Goal: Check status: Check status

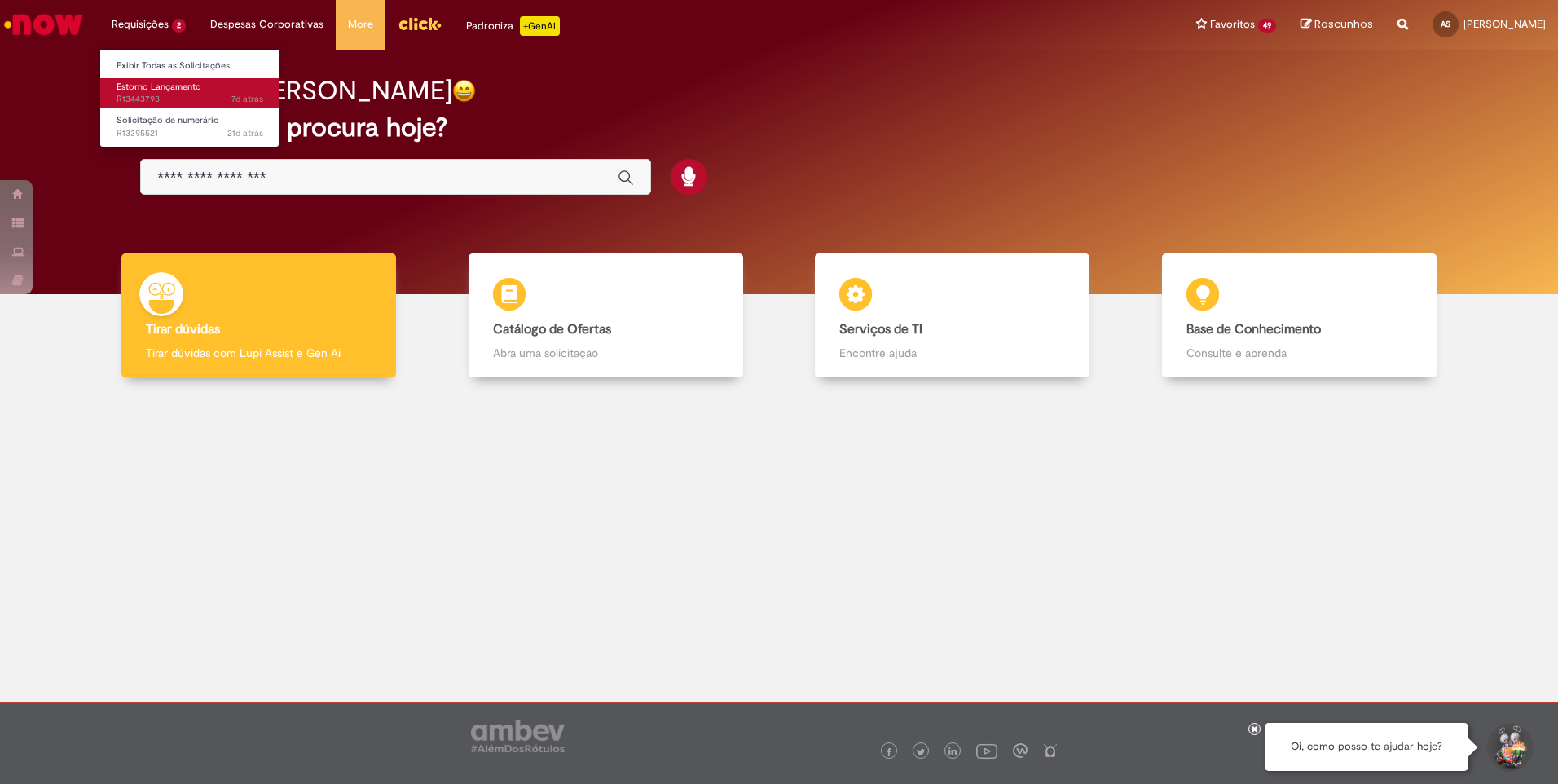
click at [165, 95] on span "7d atrás 7 dias atrás R13443793" at bounding box center [189, 99] width 146 height 13
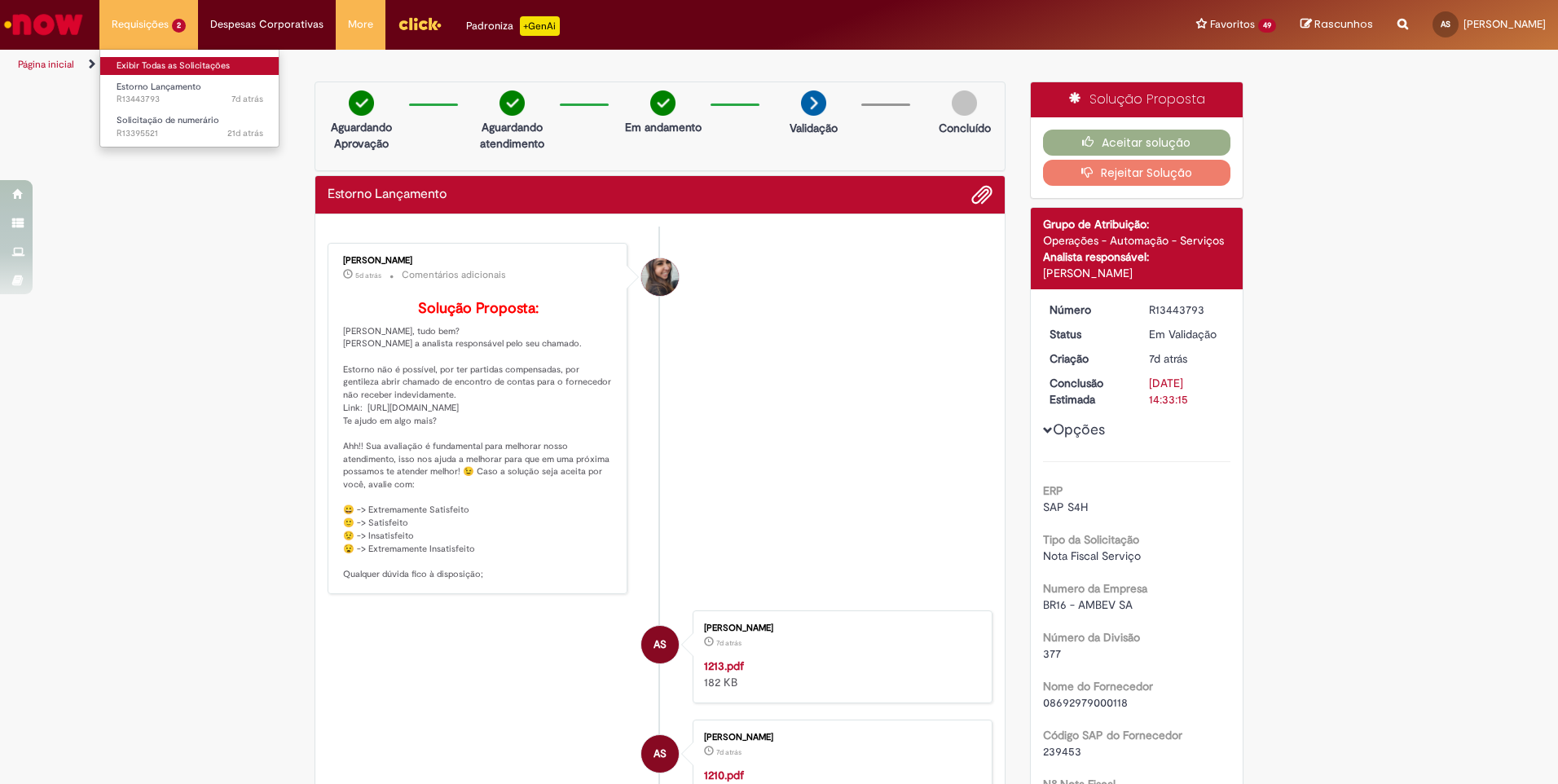
click at [153, 59] on link "Exibir Todas as Solicitações" at bounding box center [190, 65] width 180 height 18
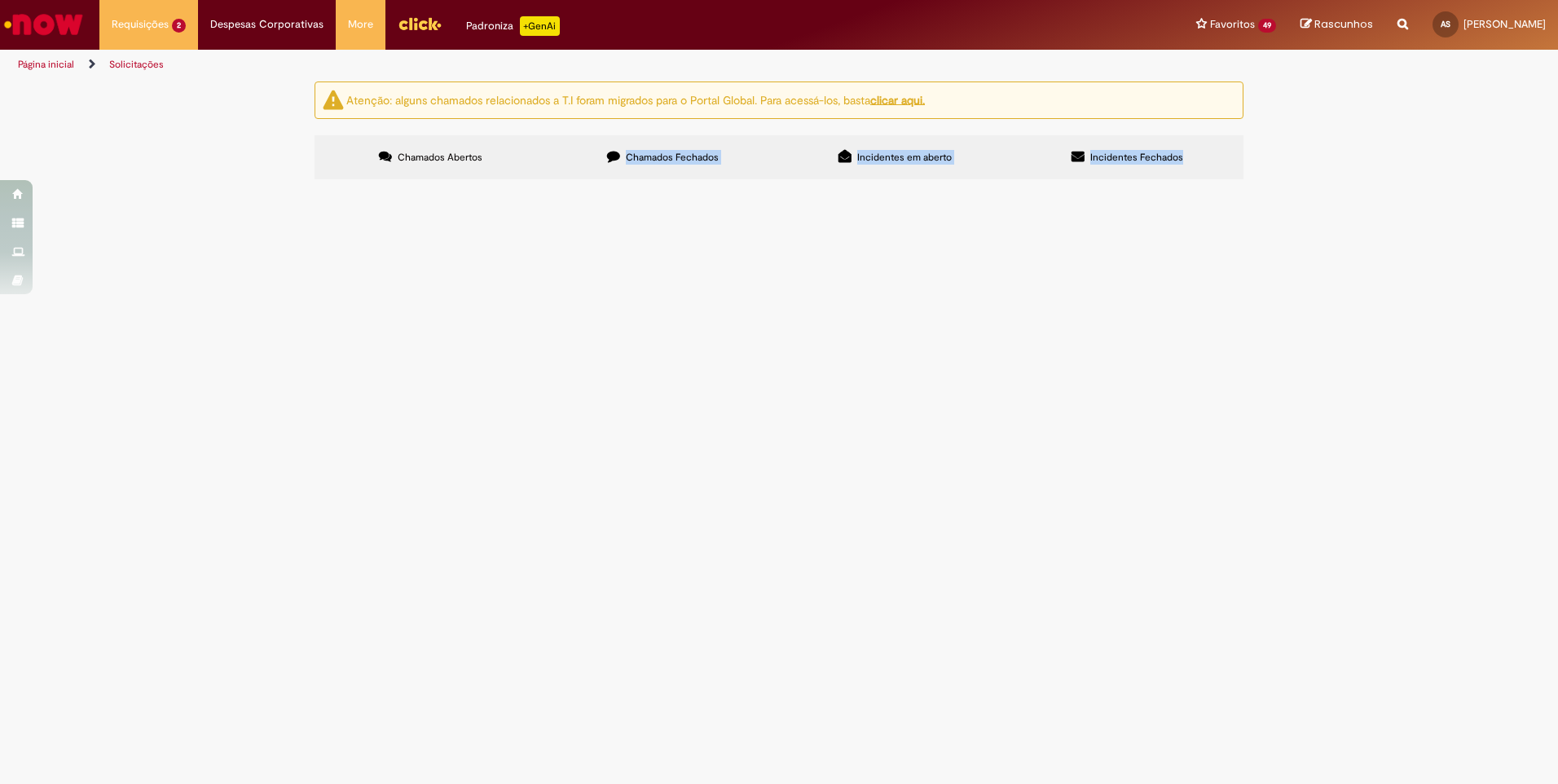
click at [624, 135] on div "Chamados Abertos Chamados Fechados Incidentes em aberto Incidentes Fechados Ite…" at bounding box center [779, 135] width 929 height 0
drag, startPoint x: 624, startPoint y: 179, endPoint x: 632, endPoint y: 163, distance: 17.9
click at [632, 163] on label "Chamados Fechados" at bounding box center [663, 157] width 232 height 44
drag, startPoint x: 602, startPoint y: 393, endPoint x: 596, endPoint y: 383, distance: 11.7
click at [0, 0] on span "Locação de codificadora, equipamento - 1650UHS" at bounding box center [0, 0] width 0 height 0
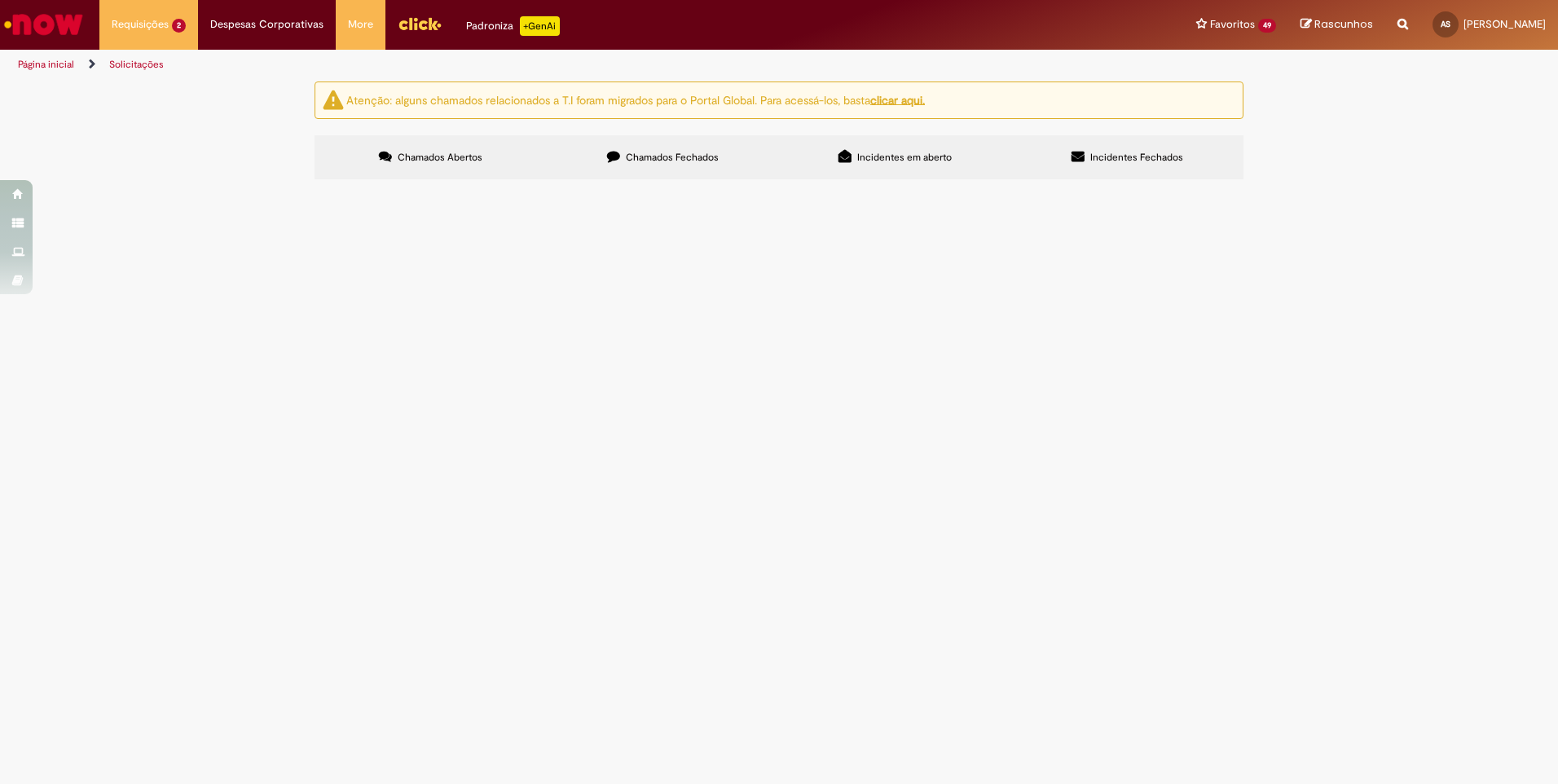
click at [0, 0] on td "Solicitação de numerário" at bounding box center [0, 0] width 0 height 0
click at [0, 0] on span "Solicitação de numerário" at bounding box center [0, 0] width 0 height 0
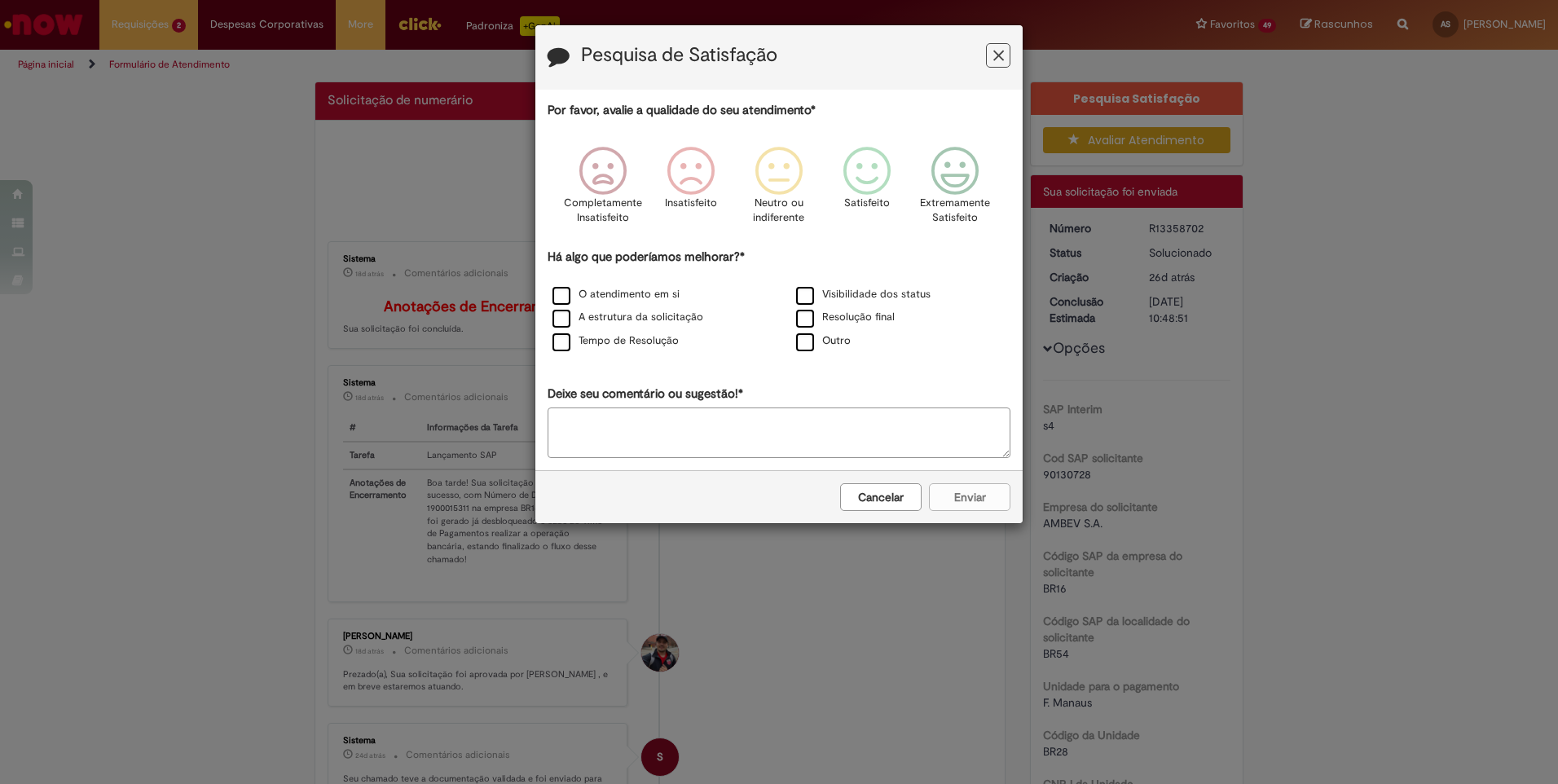
click at [892, 494] on button "Cancelar" at bounding box center [881, 496] width 81 height 27
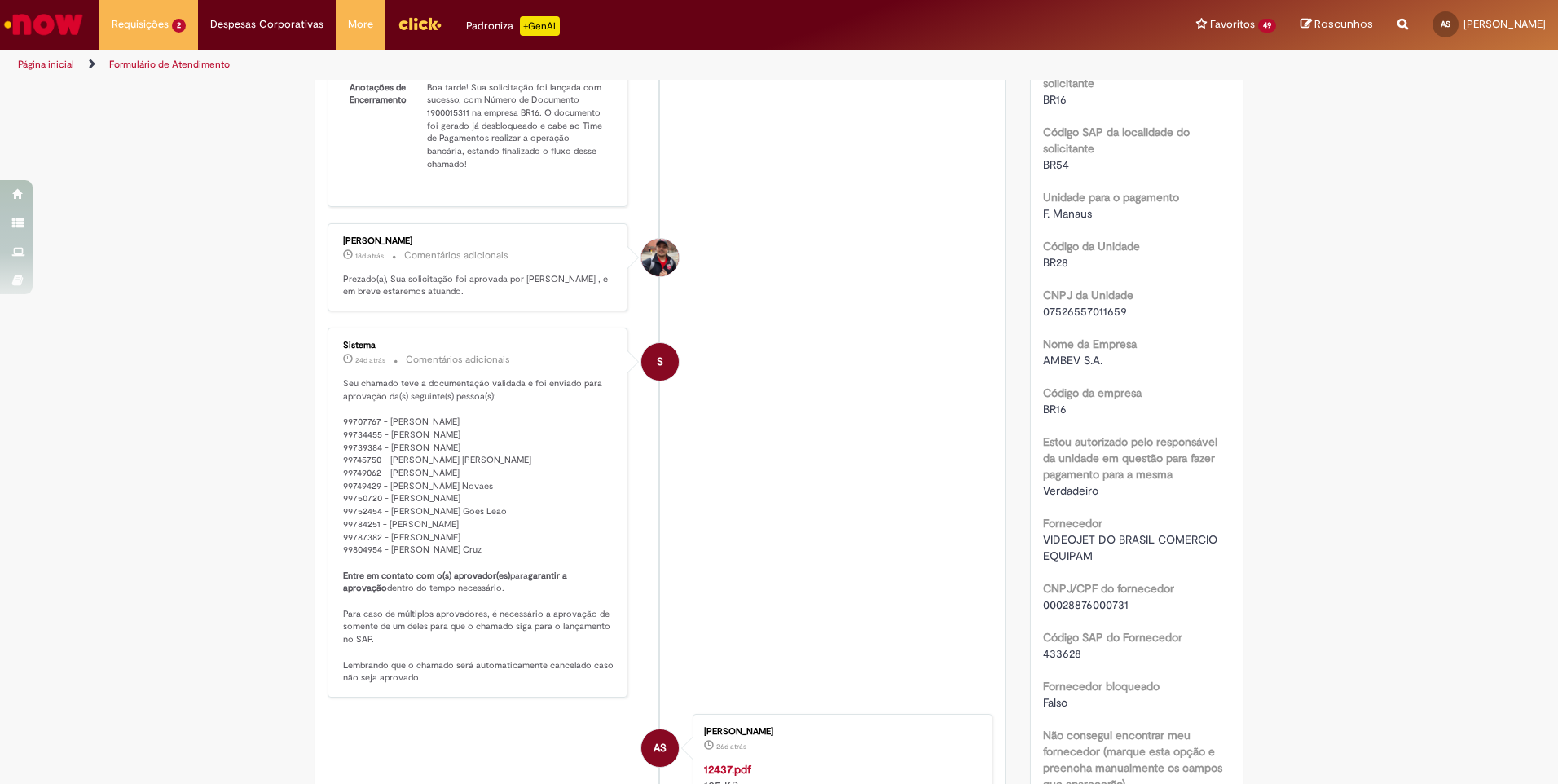
scroll to position [571, 0]
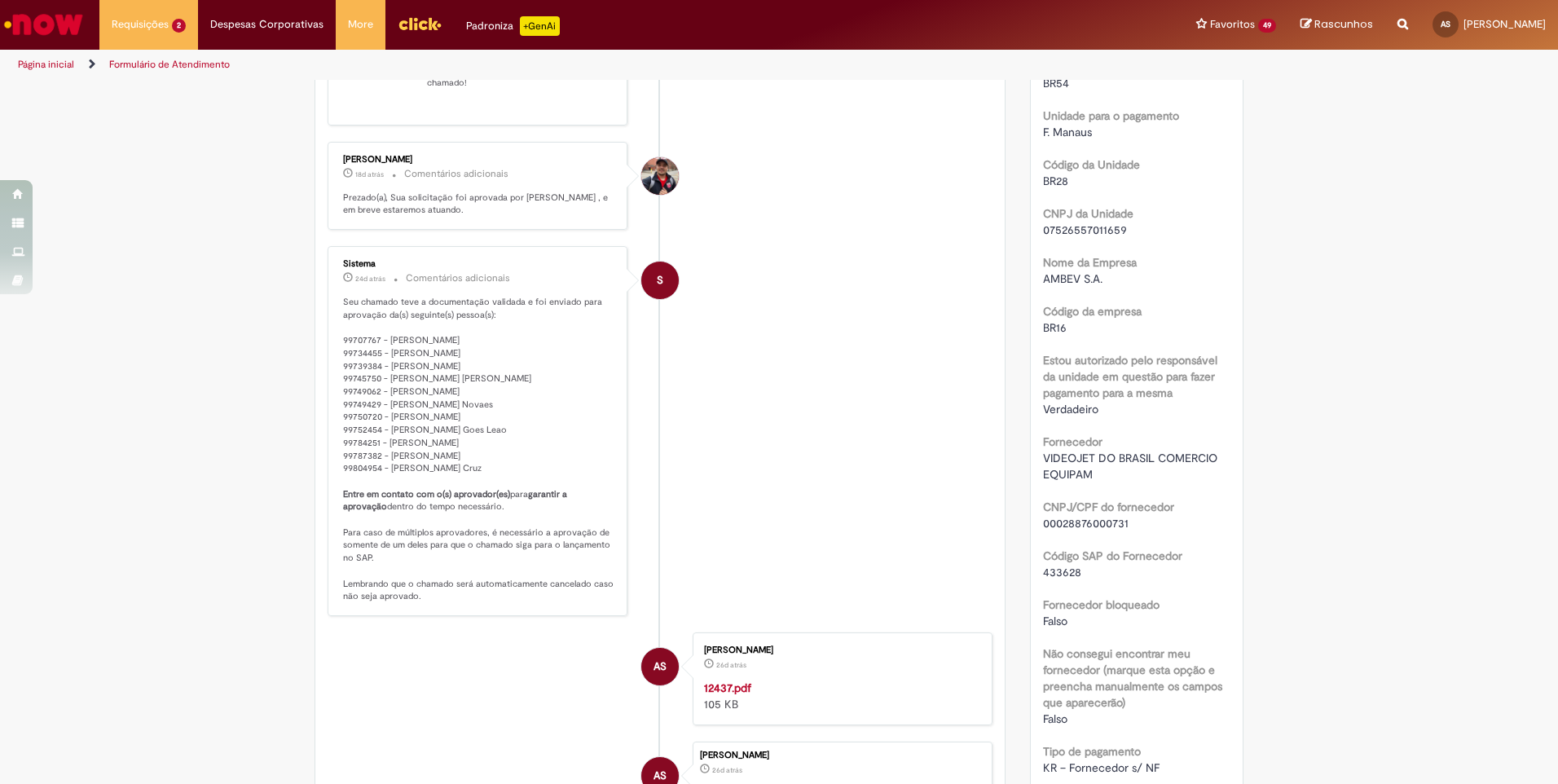
click at [1064, 524] on span "00028876000731" at bounding box center [1086, 523] width 86 height 15
copy span "00028876000731"
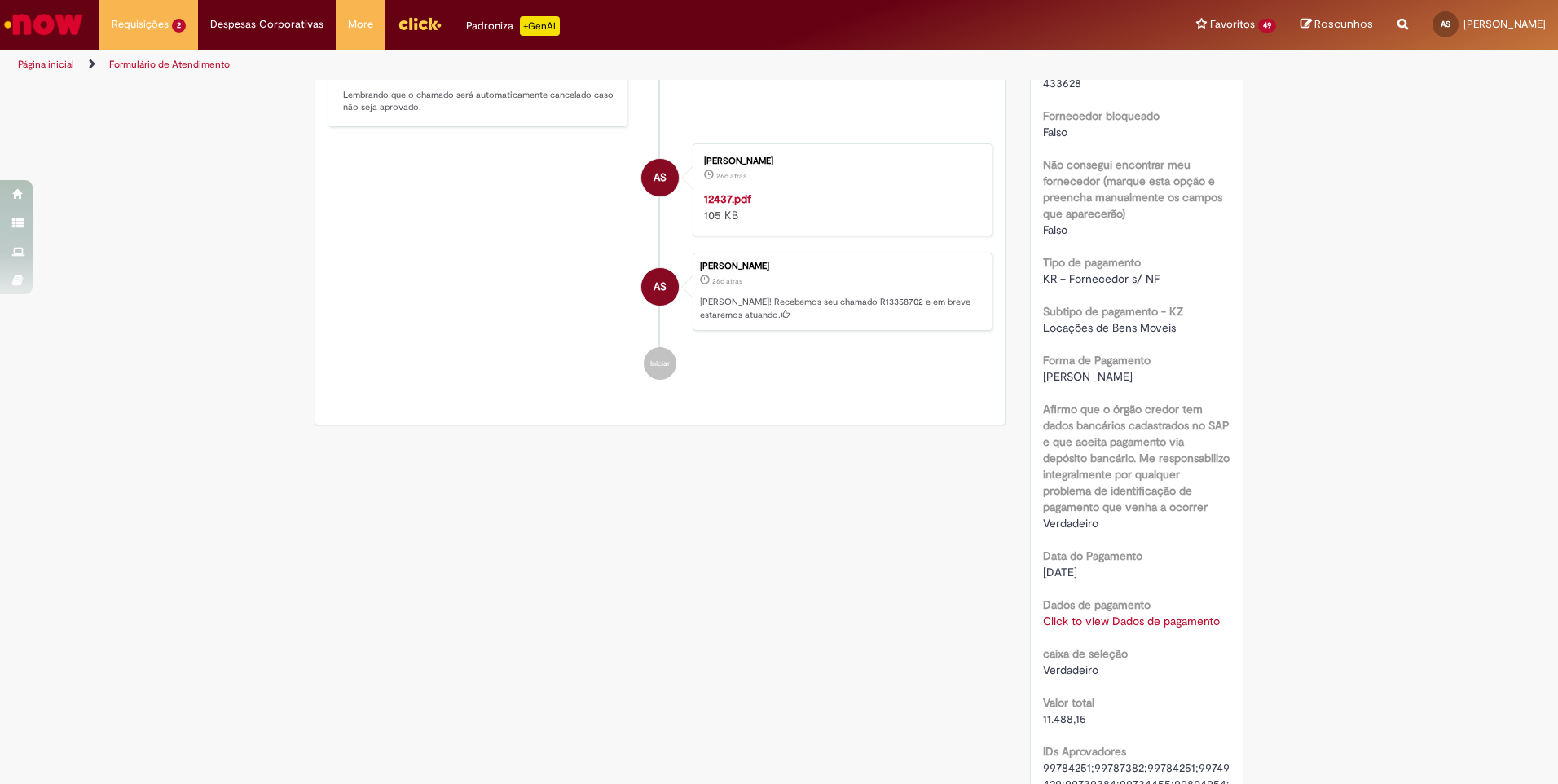
scroll to position [1222, 0]
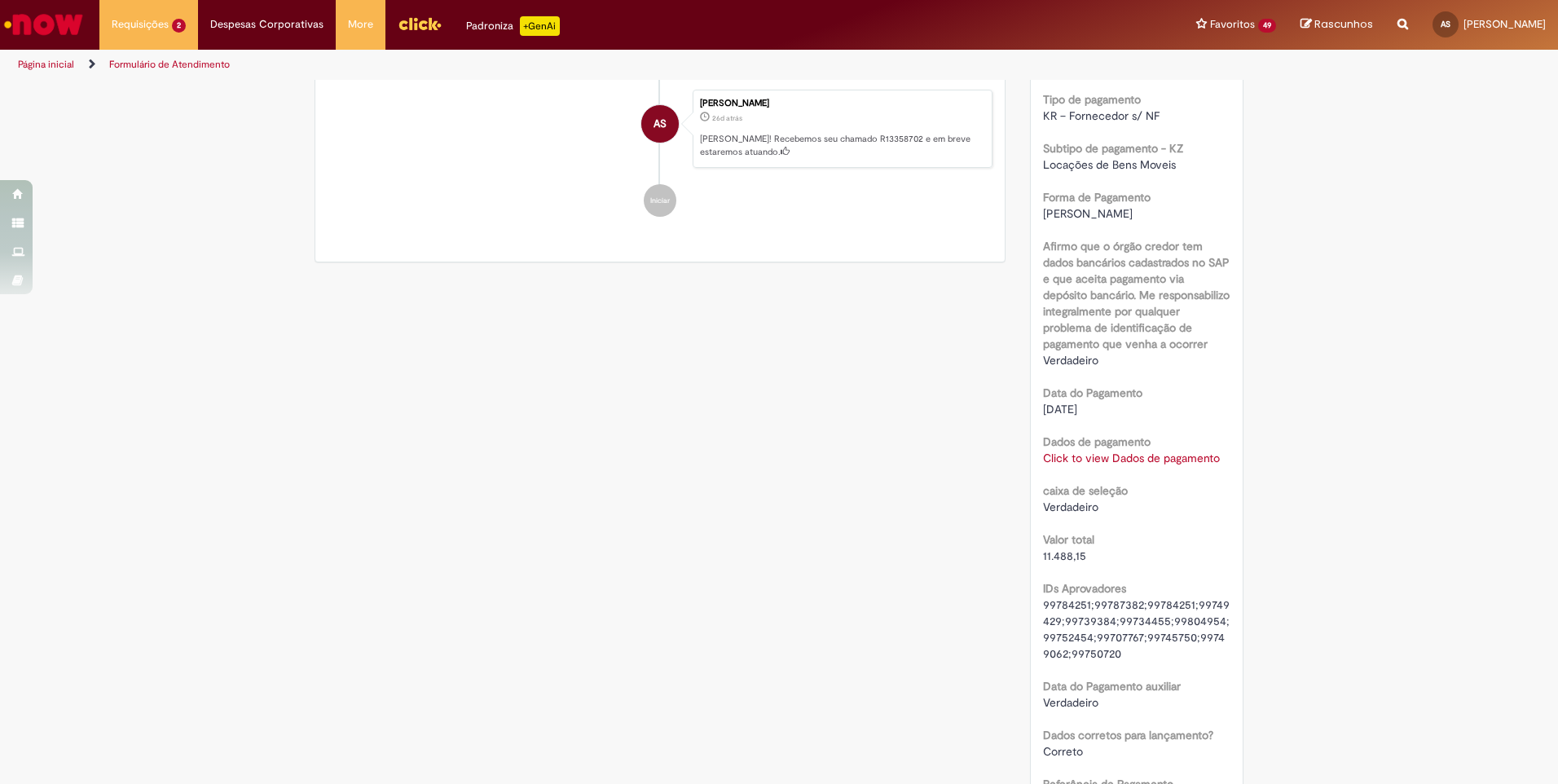
click at [1103, 456] on link "Click to view Dados de pagamento" at bounding box center [1131, 458] width 177 height 15
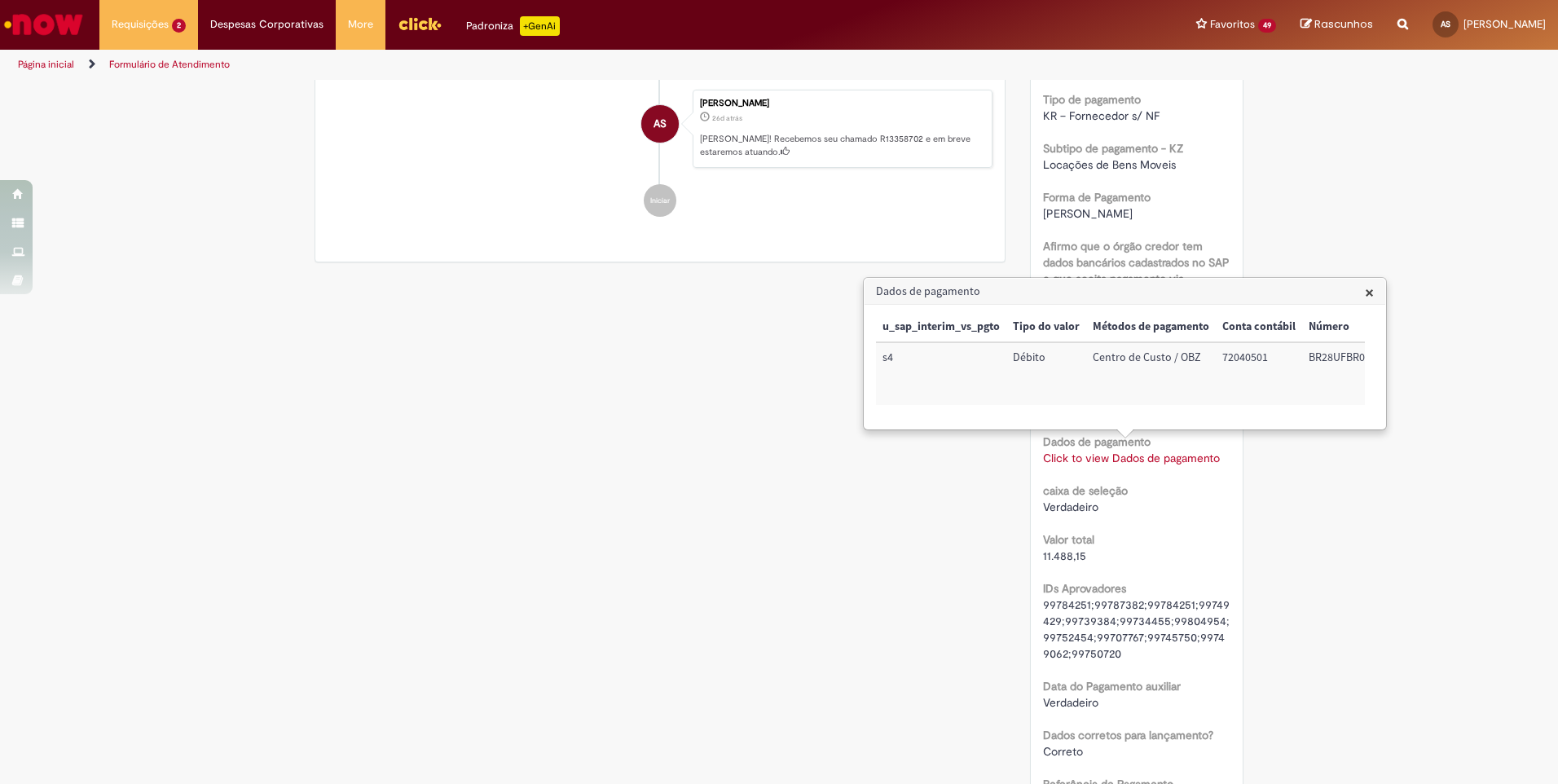
click at [1234, 359] on td "72040501" at bounding box center [1258, 373] width 86 height 62
copy td "72040501"
click at [1328, 358] on td "BR28UFBR02" at bounding box center [1339, 373] width 75 height 62
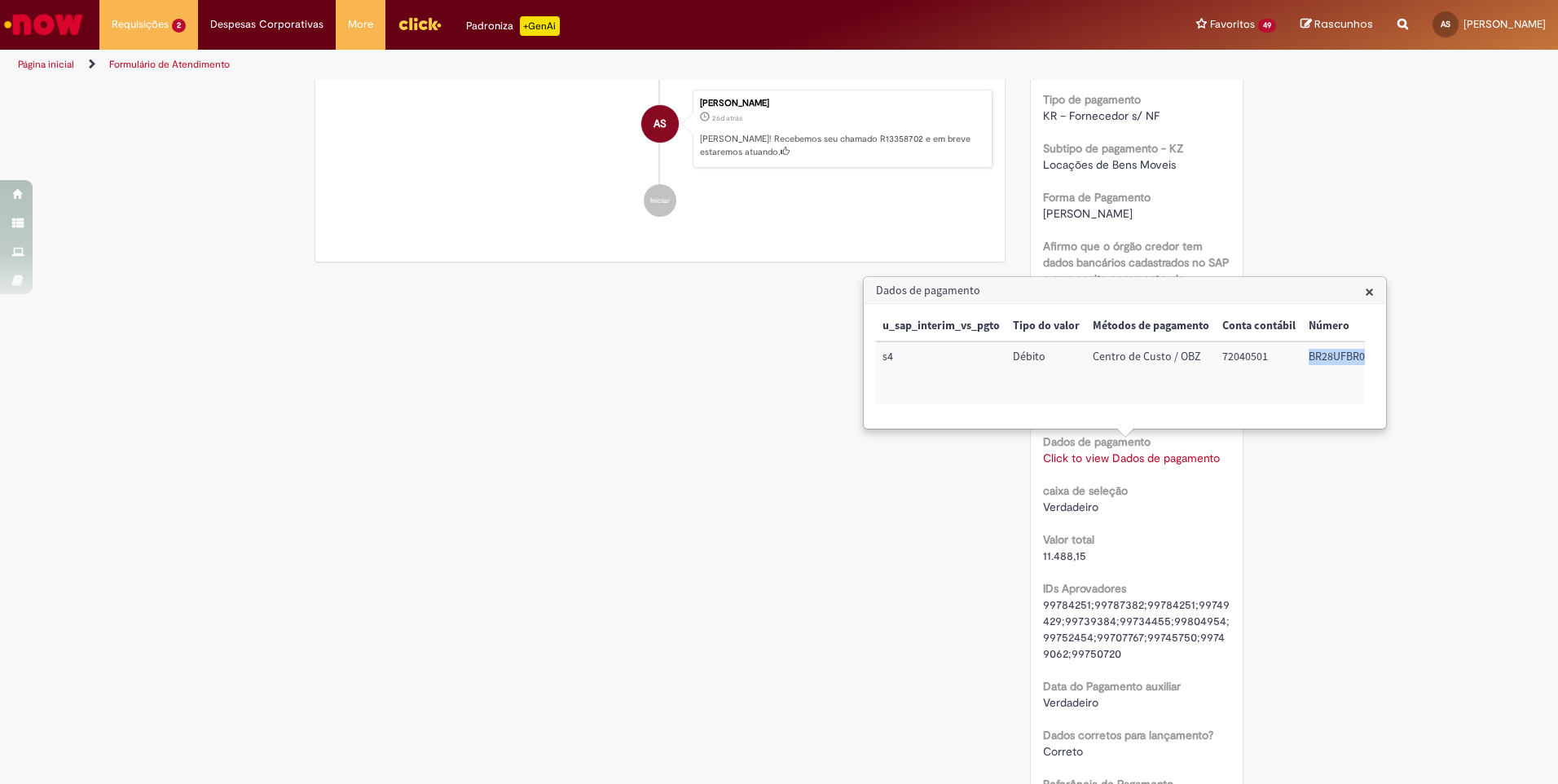
copy td "BR28UFBR02"
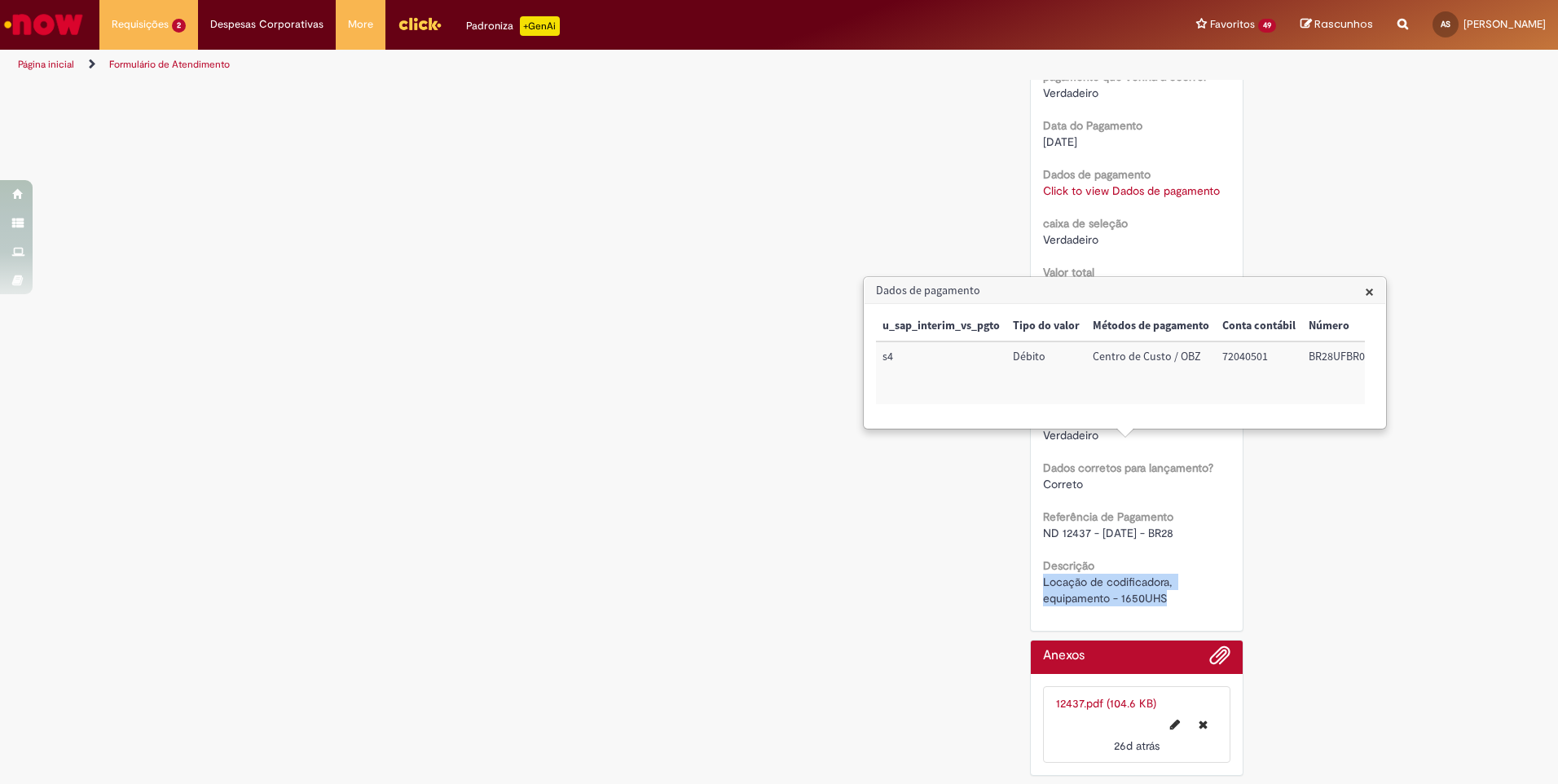
drag, startPoint x: 1161, startPoint y: 595, endPoint x: 1034, endPoint y: 580, distance: 127.9
copy span "Locação de codificadora, equipamento - 1650UHS"
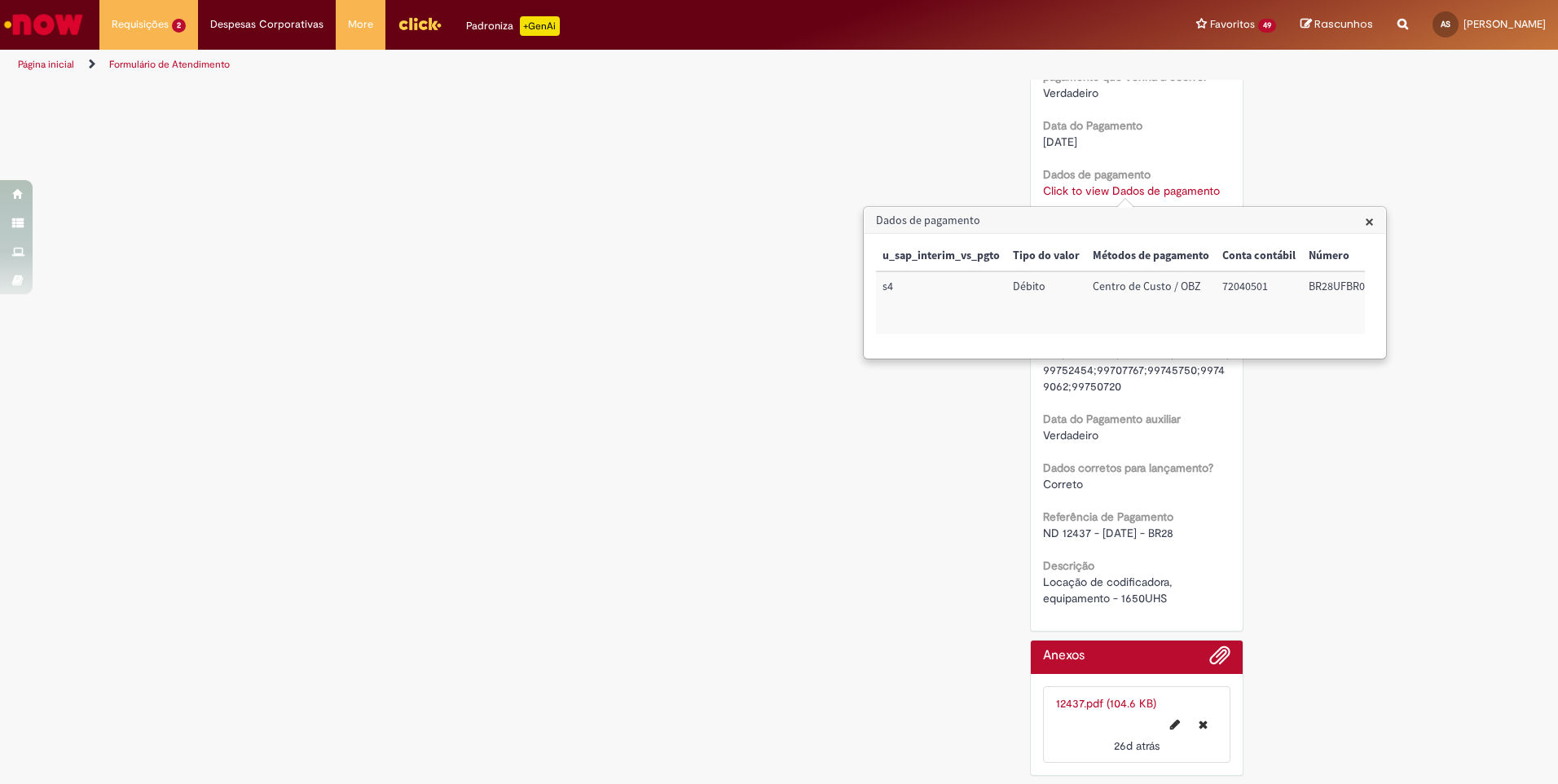
click at [1139, 476] on div "Dados corretos para lançamento? [GEOGRAPHIC_DATA]" at bounding box center [1137, 473] width 188 height 37
click at [1088, 428] on span "Verdadeiro" at bounding box center [1070, 435] width 56 height 15
click at [1125, 191] on link "Click to view Dados de pagamento" at bounding box center [1131, 191] width 177 height 15
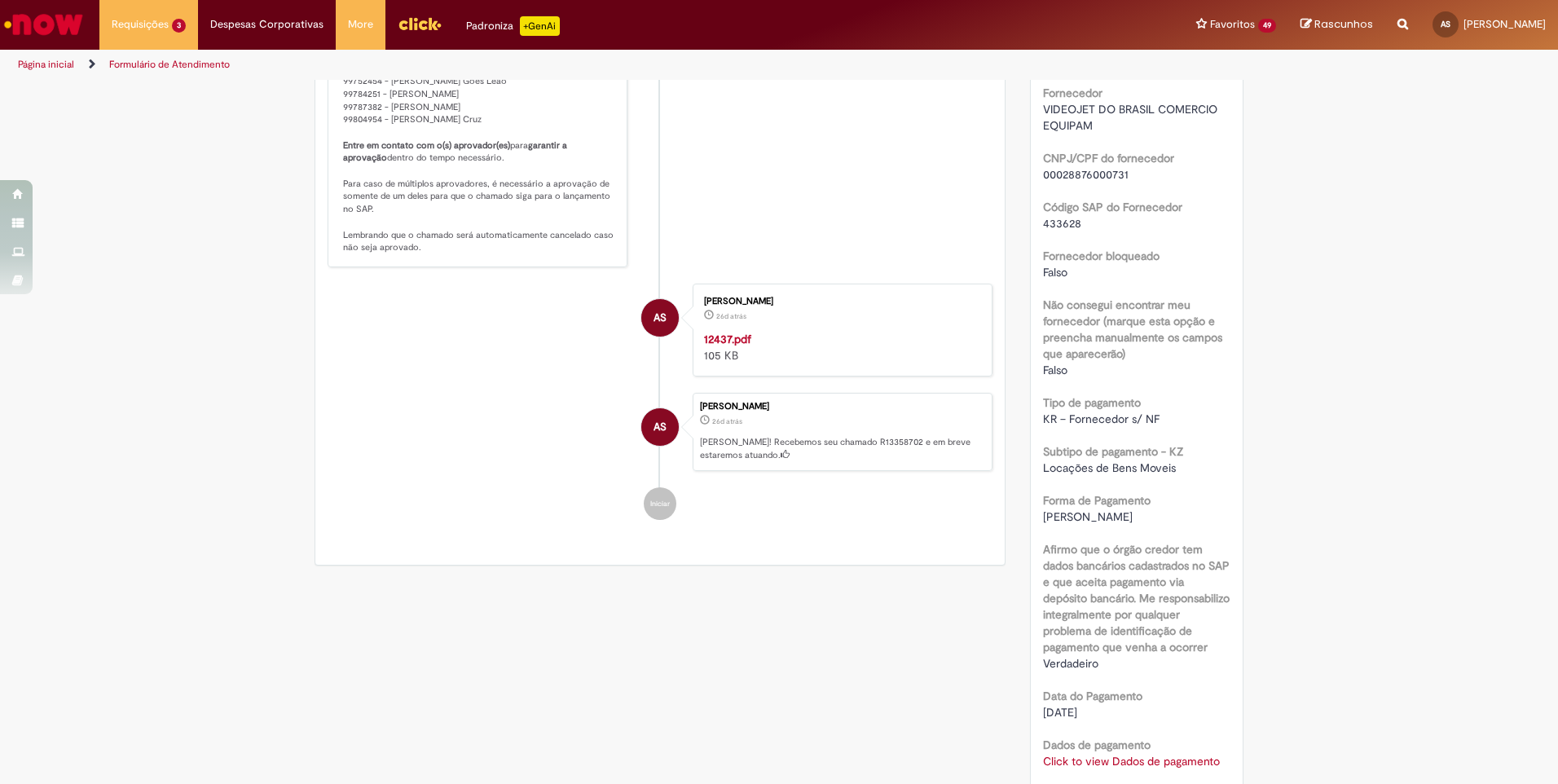
scroll to position [756, 0]
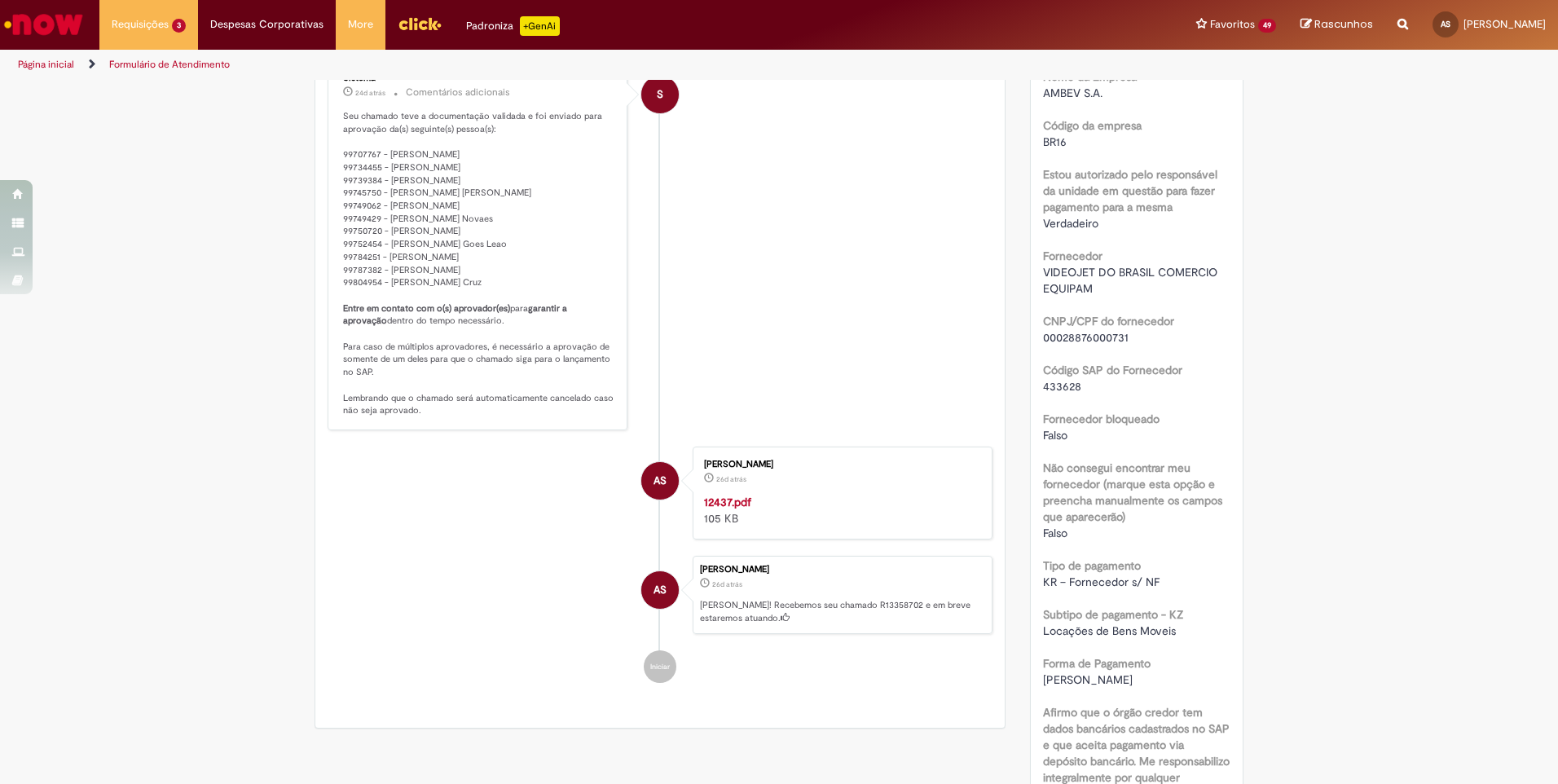
click at [1090, 334] on span "00028876000731" at bounding box center [1086, 337] width 86 height 15
copy span "00028876000731"
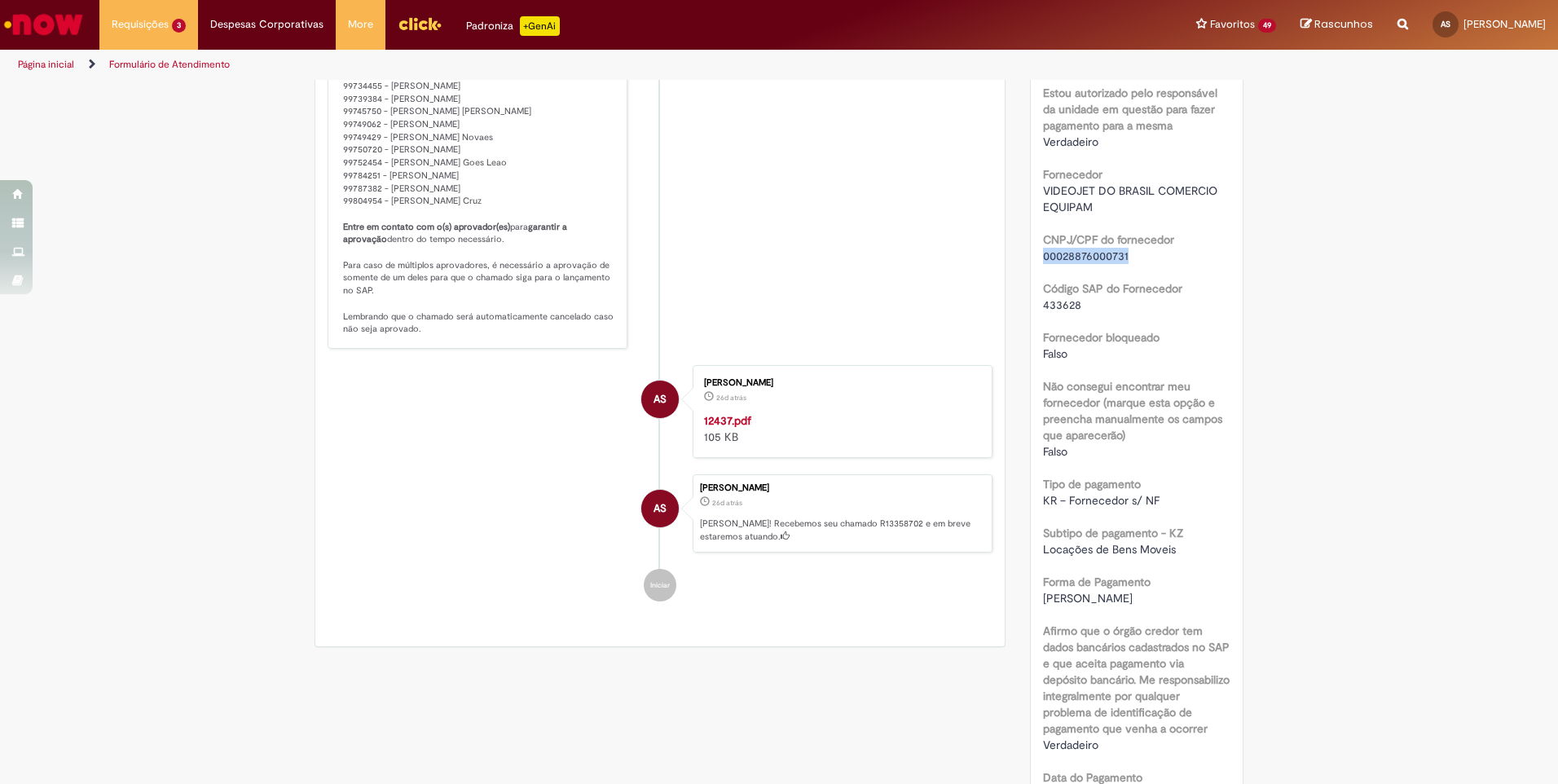
scroll to position [1082, 0]
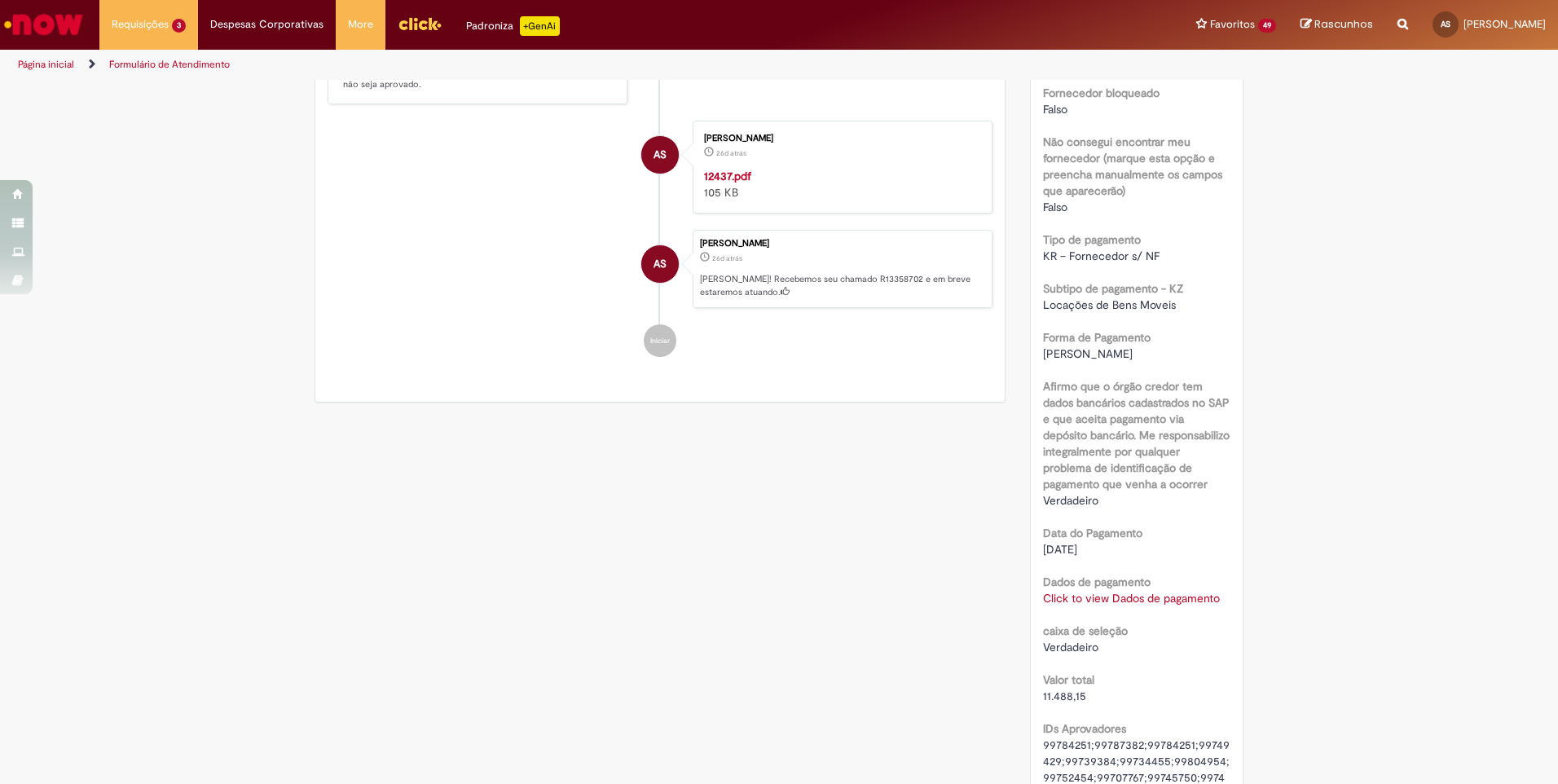
click at [1116, 596] on link "Click to view Dados de pagamento" at bounding box center [1131, 598] width 177 height 15
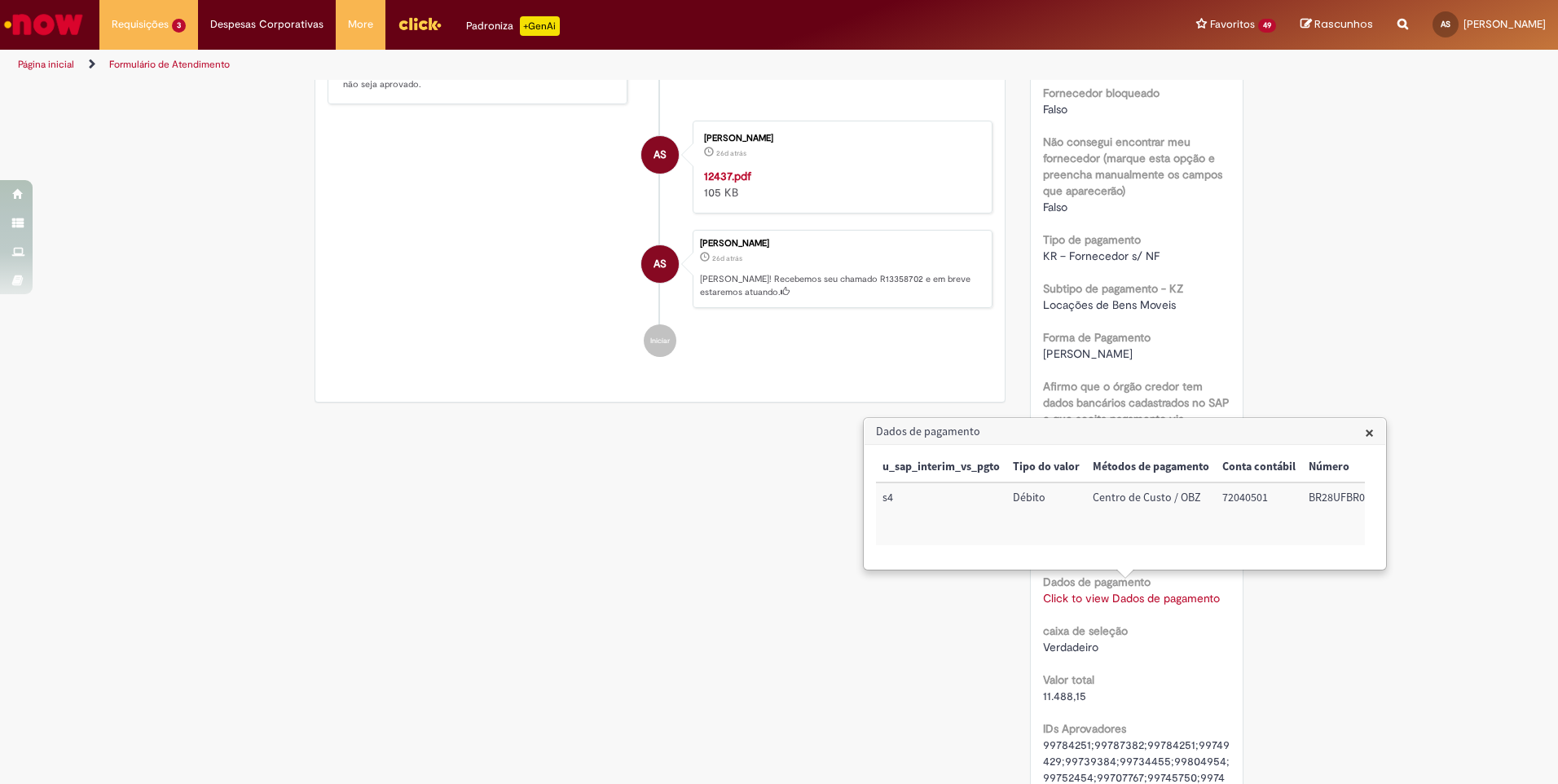
click at [1243, 494] on td "72040501" at bounding box center [1258, 514] width 86 height 62
click at [1243, 494] on td "72040501" at bounding box center [1258, 513] width 86 height 62
copy td "72040501"
click at [1343, 500] on td "BR28UFBR02" at bounding box center [1339, 513] width 75 height 62
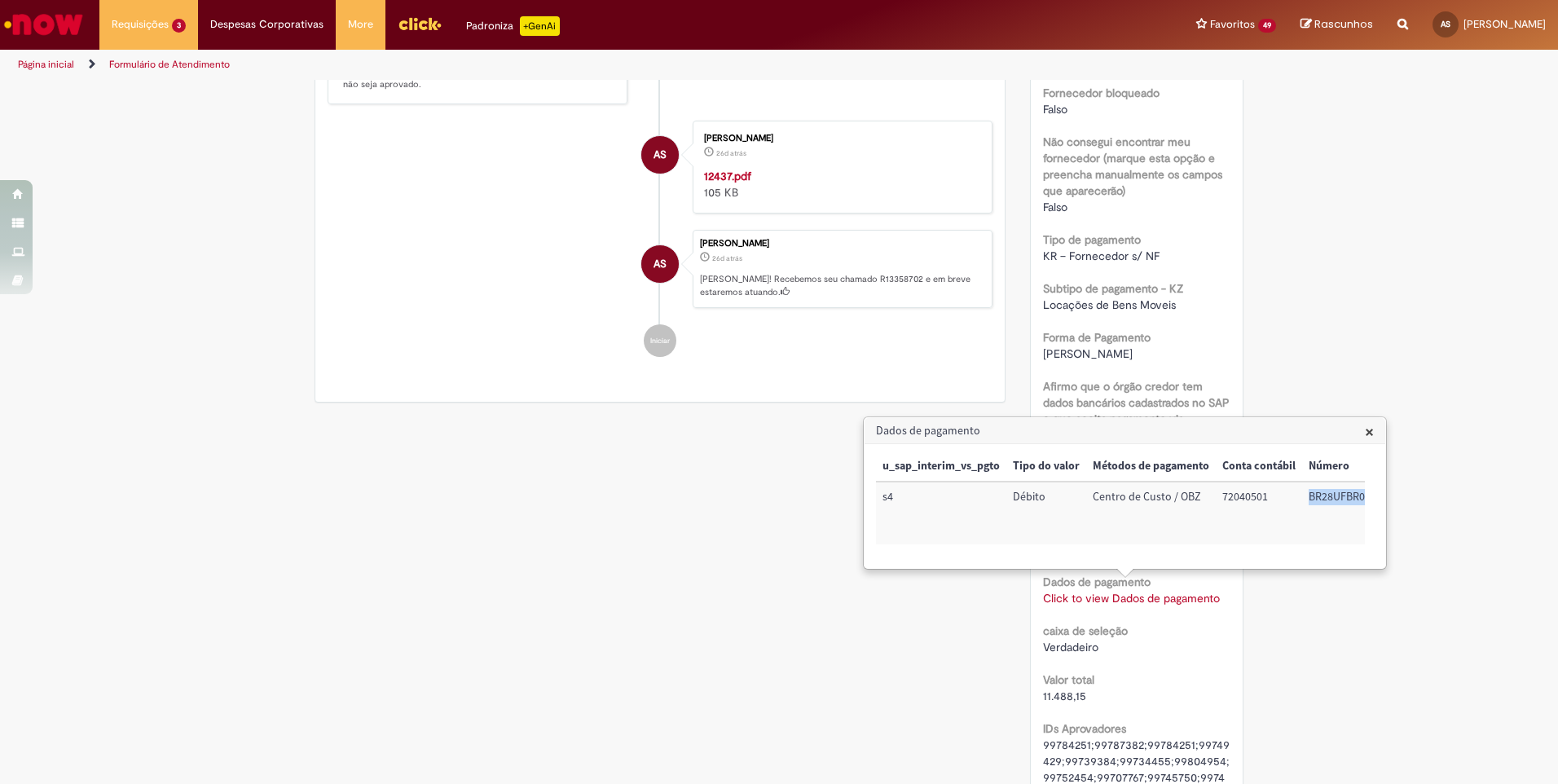
copy td "BR28UFBR02"
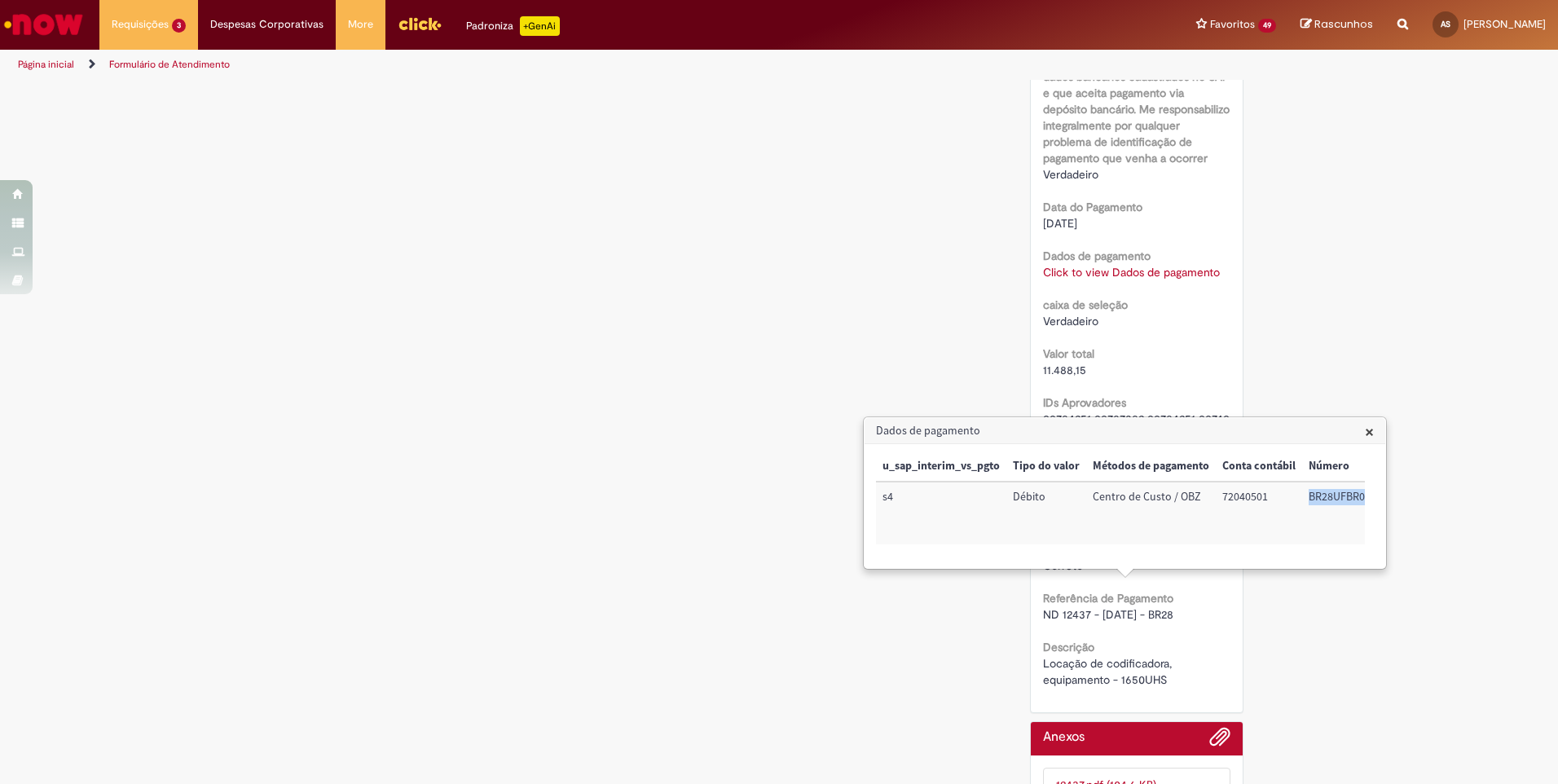
scroll to position [1489, 0]
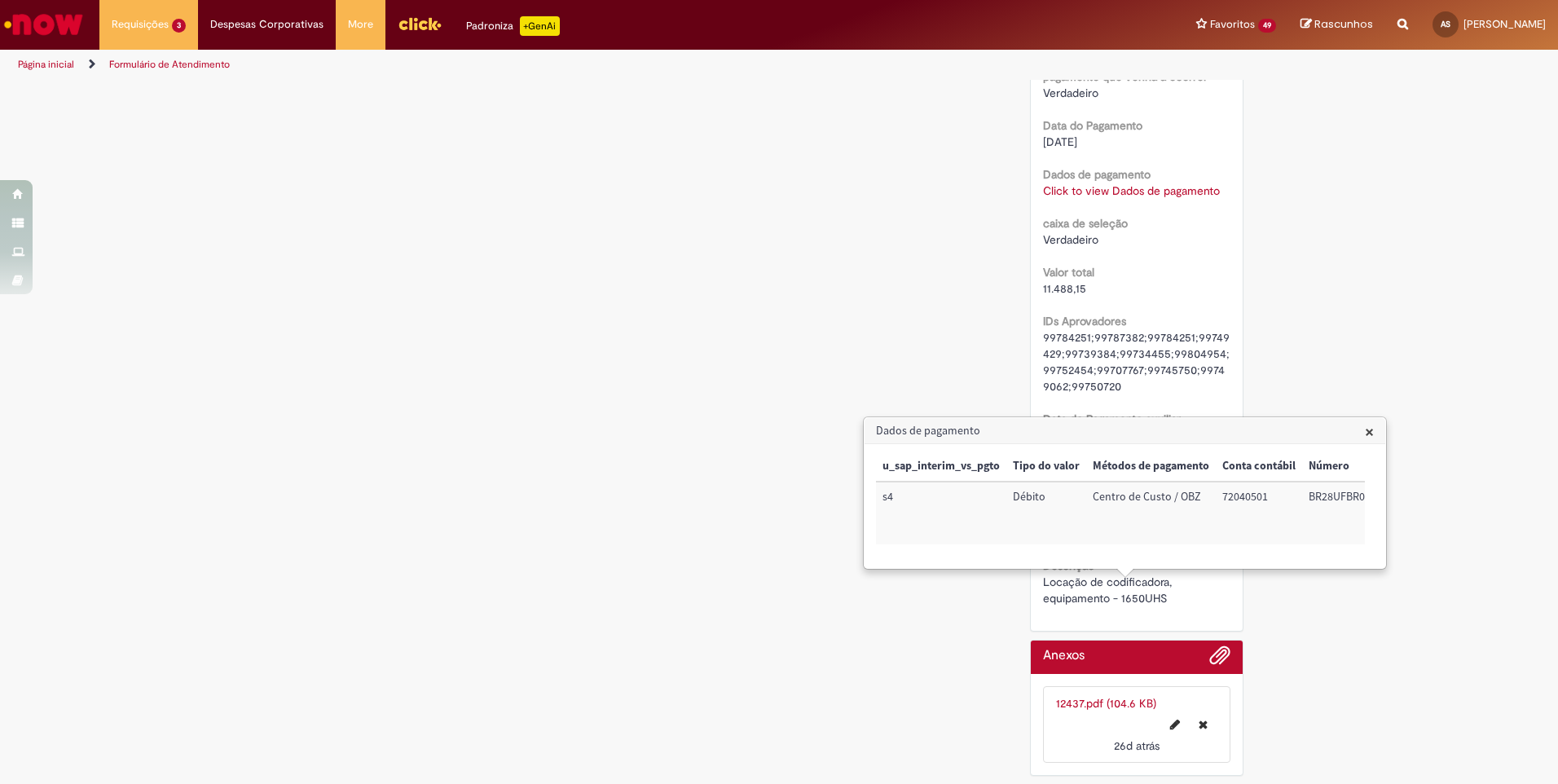
click at [1367, 443] on h3 "Dados de pagamento" at bounding box center [1124, 431] width 521 height 26
click at [1367, 433] on span "×" at bounding box center [1368, 431] width 9 height 22
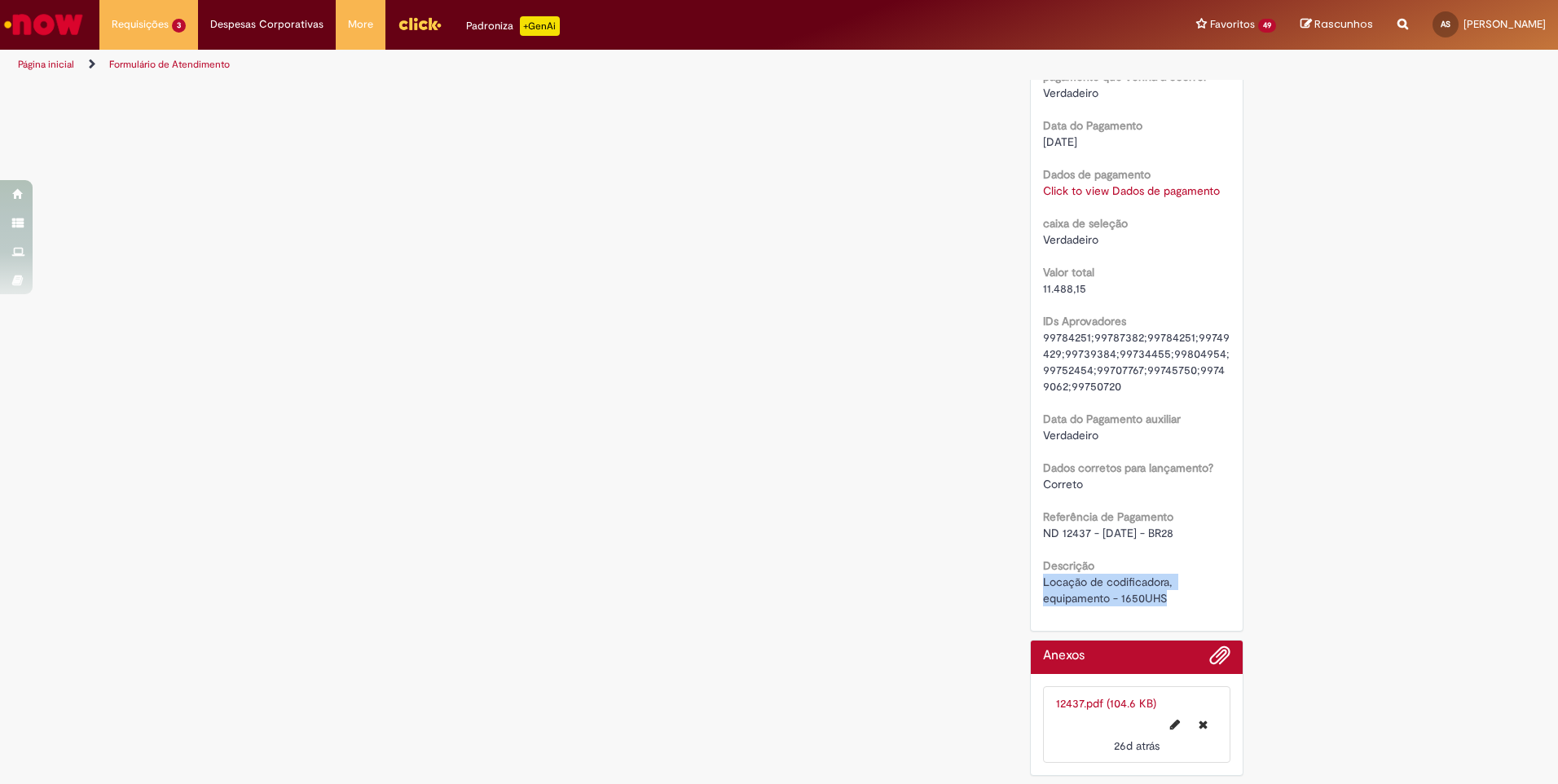
drag, startPoint x: 1138, startPoint y: 603, endPoint x: 1017, endPoint y: 583, distance: 122.6
copy span "Locação de codificadora, equipamento - 1650UHS"
